Goal: Transaction & Acquisition: Purchase product/service

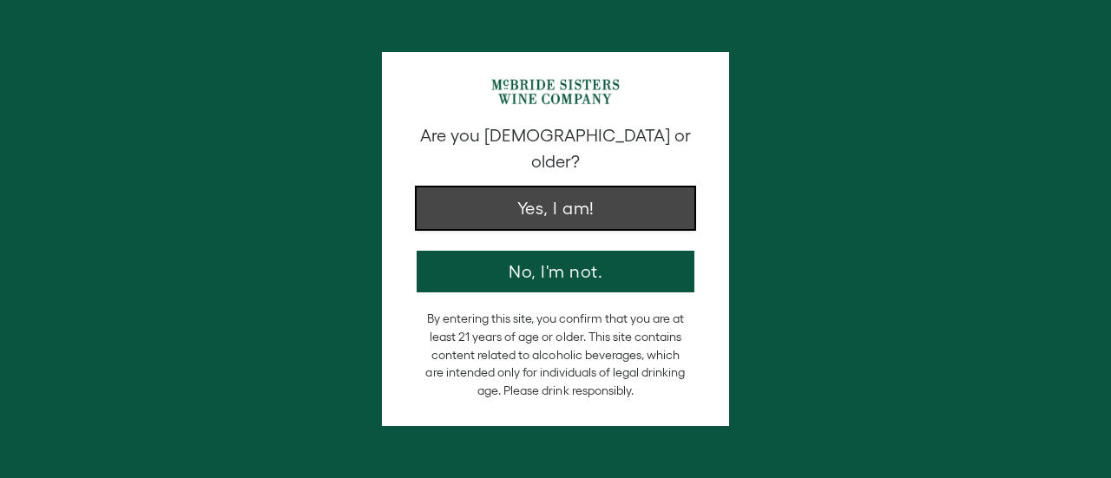
click at [532, 191] on button "Yes, I am!" at bounding box center [556, 209] width 278 height 42
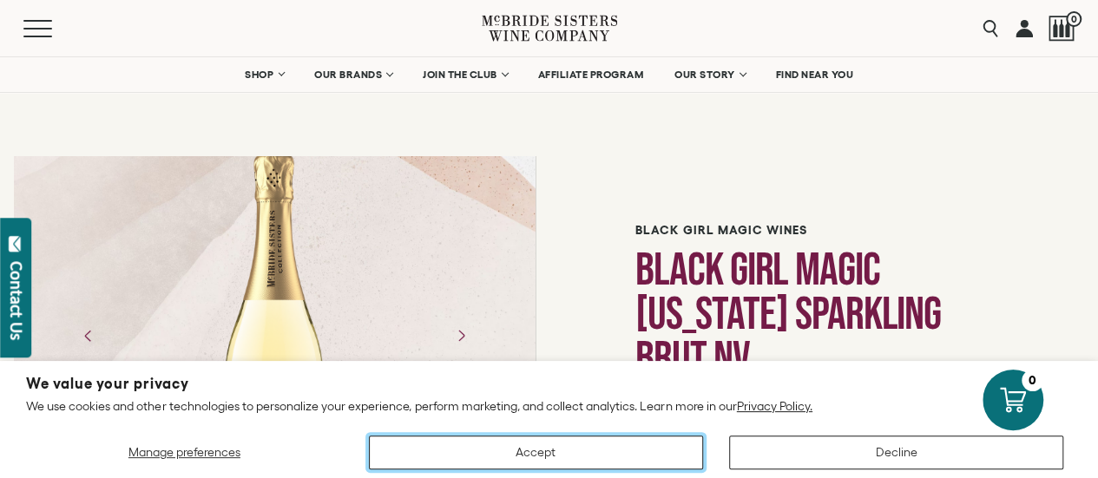
click at [564, 445] on button "Accept" at bounding box center [536, 453] width 334 height 34
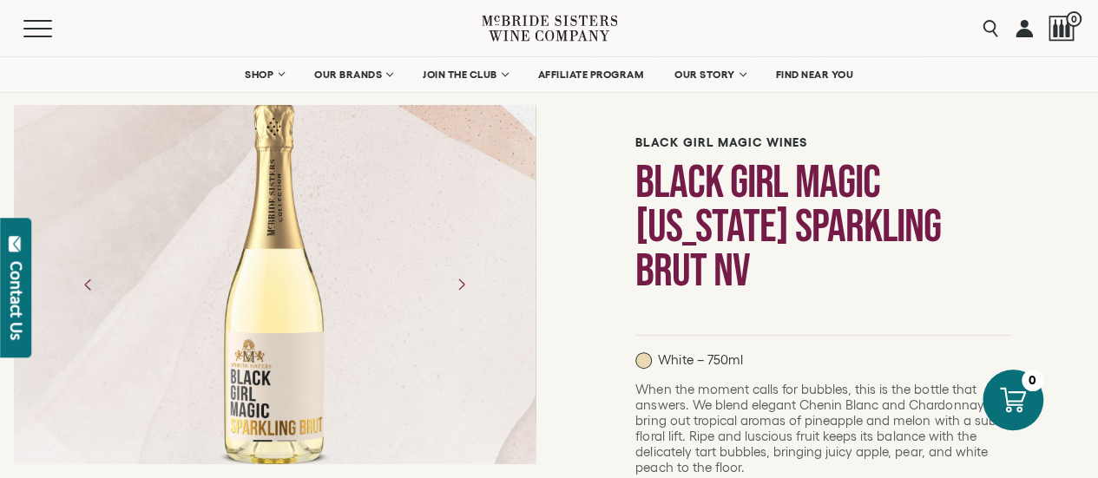
scroll to position [87, 0]
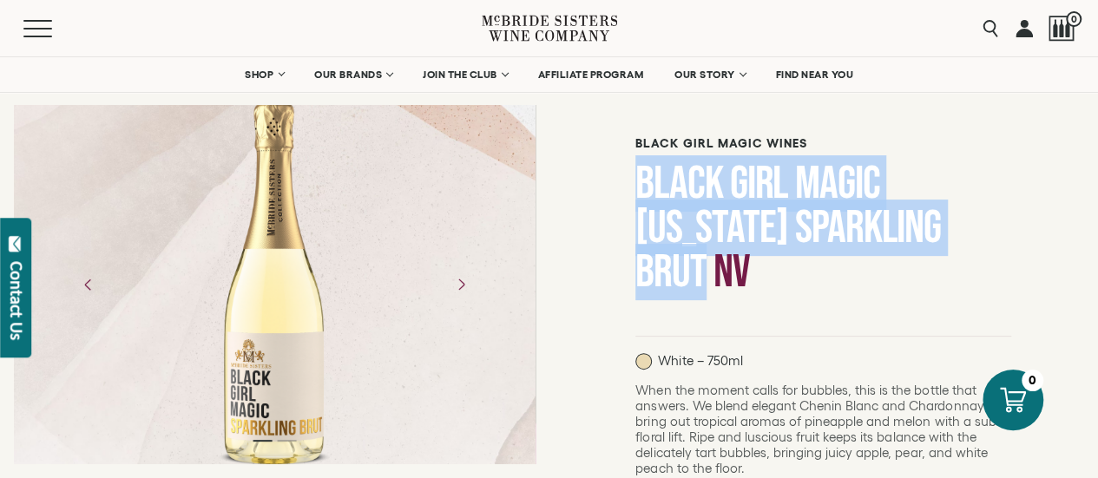
drag, startPoint x: 706, startPoint y: 277, endPoint x: 636, endPoint y: 194, distance: 108.4
click at [636, 194] on h1 "Black Girl Magic [US_STATE] Sparkling Brut NV" at bounding box center [824, 228] width 376 height 133
copy h1 "Black Girl Magic California Sparkling Brut"
